Goal: Find contact information: Find contact information

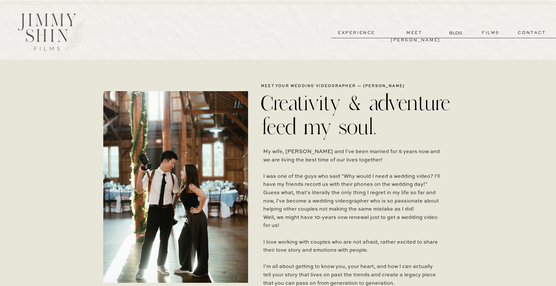
click at [516, 30] on p "contact" at bounding box center [531, 32] width 46 height 7
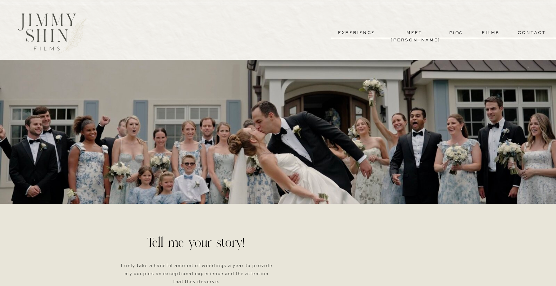
click at [490, 30] on p "films" at bounding box center [491, 32] width 32 height 7
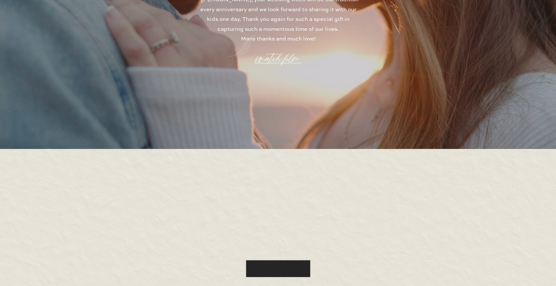
scroll to position [1832, 0]
